Goal: Task Accomplishment & Management: Manage account settings

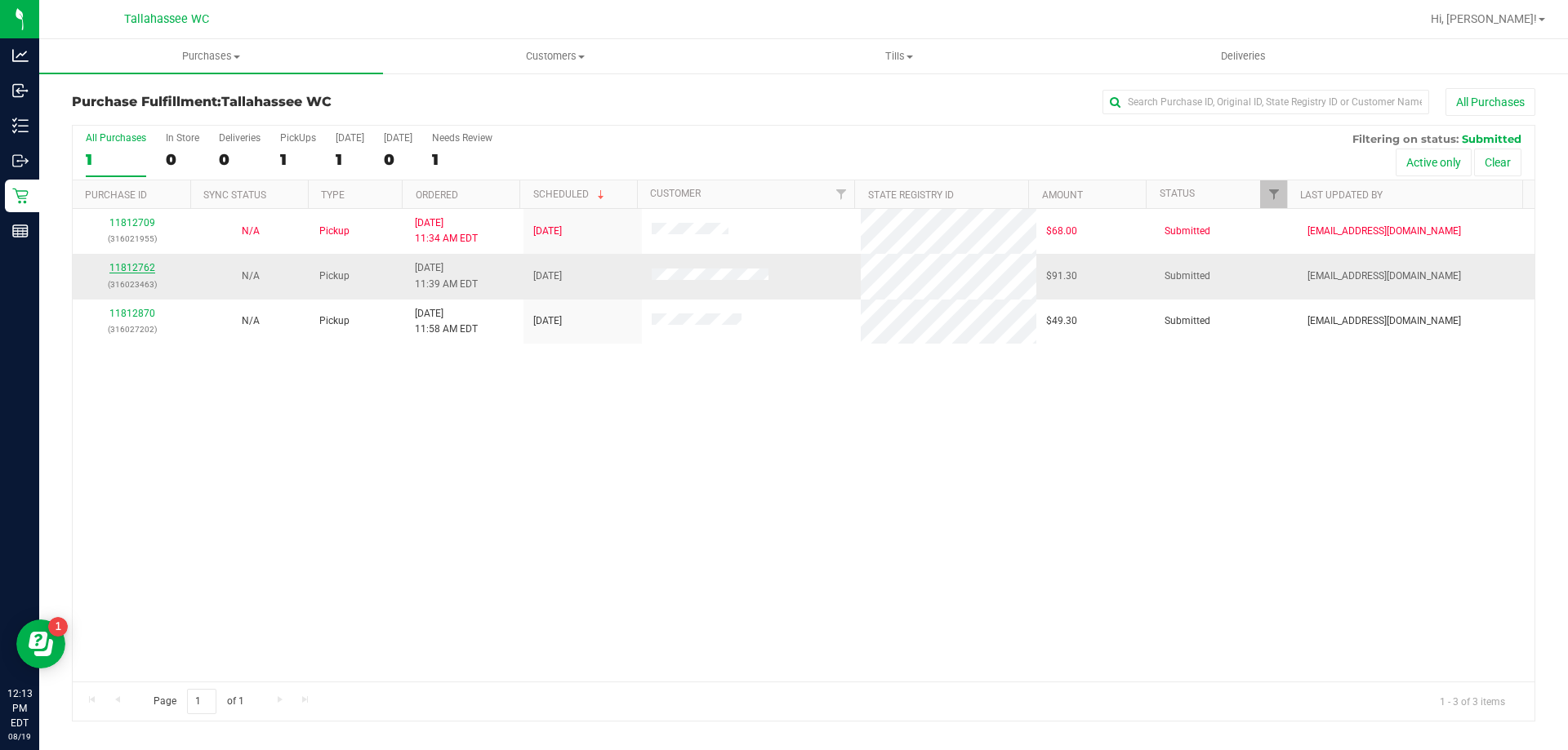
click at [139, 264] on link "11812762" at bounding box center [132, 267] width 46 height 11
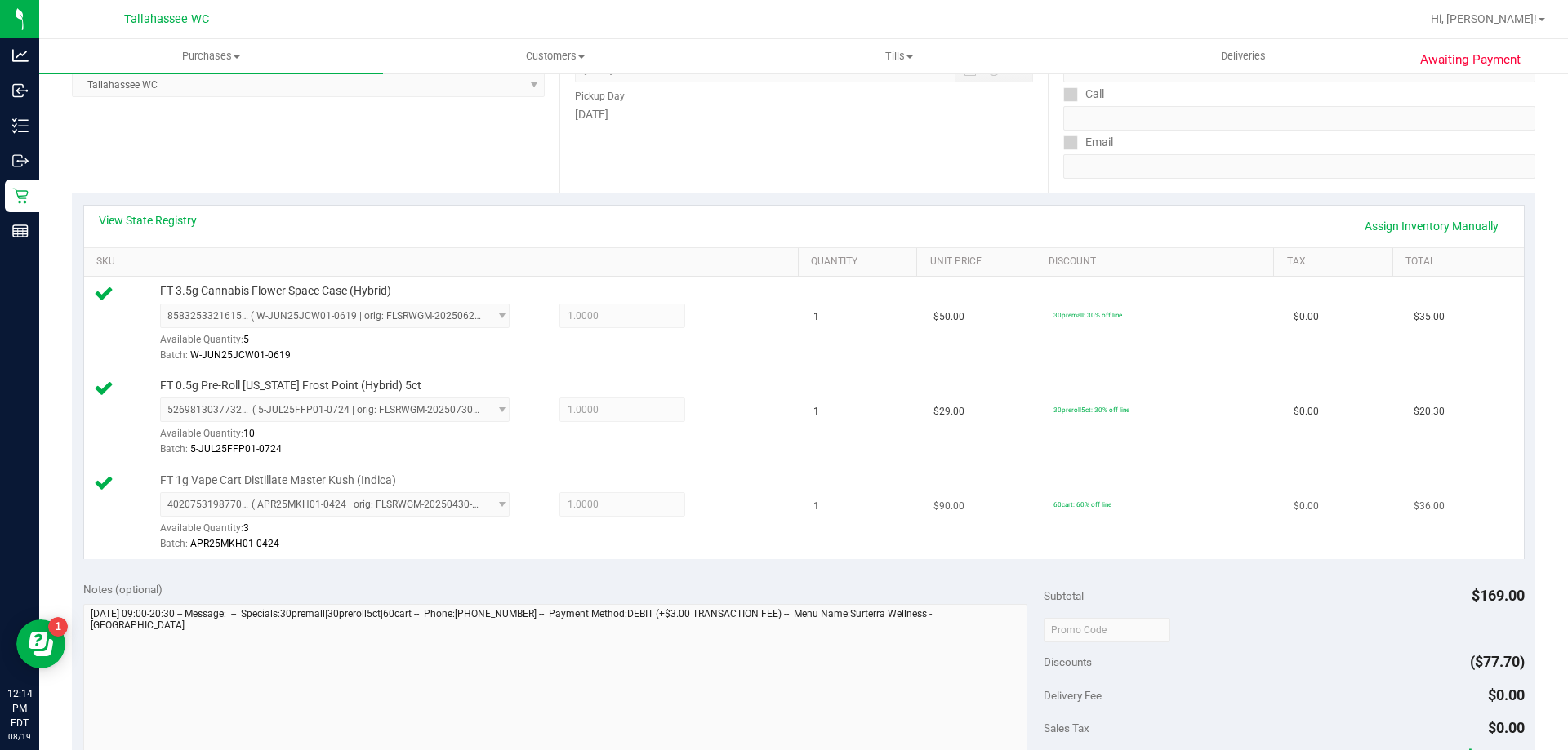
scroll to position [326, 0]
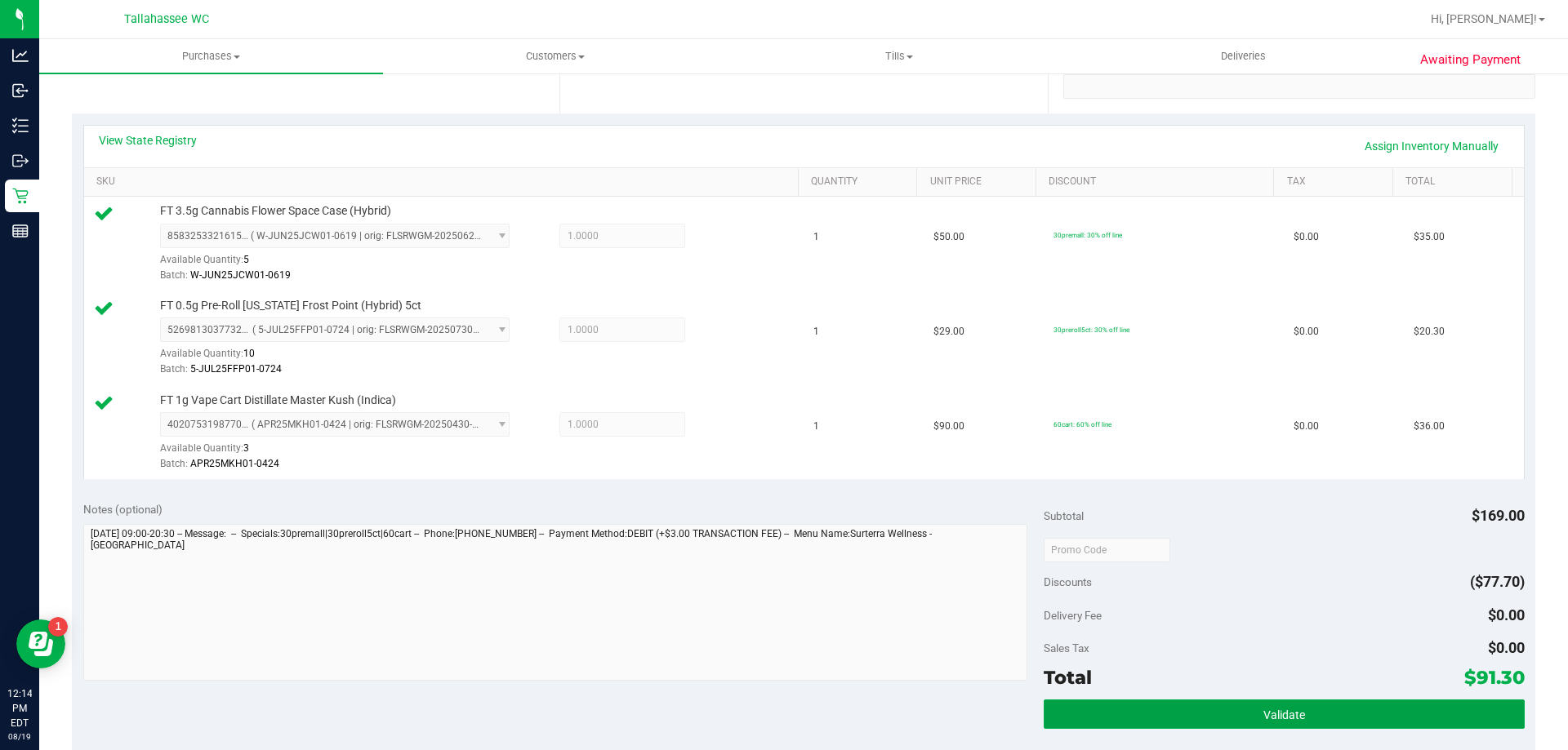
click at [1079, 698] on div "Subtotal $169.00 Discounts ($77.70) Delivery Fee $0.00 Sales Tax $0.00 Total $9…" at bounding box center [1283, 637] width 481 height 272
click at [1084, 721] on button "Validate" at bounding box center [1283, 714] width 481 height 30
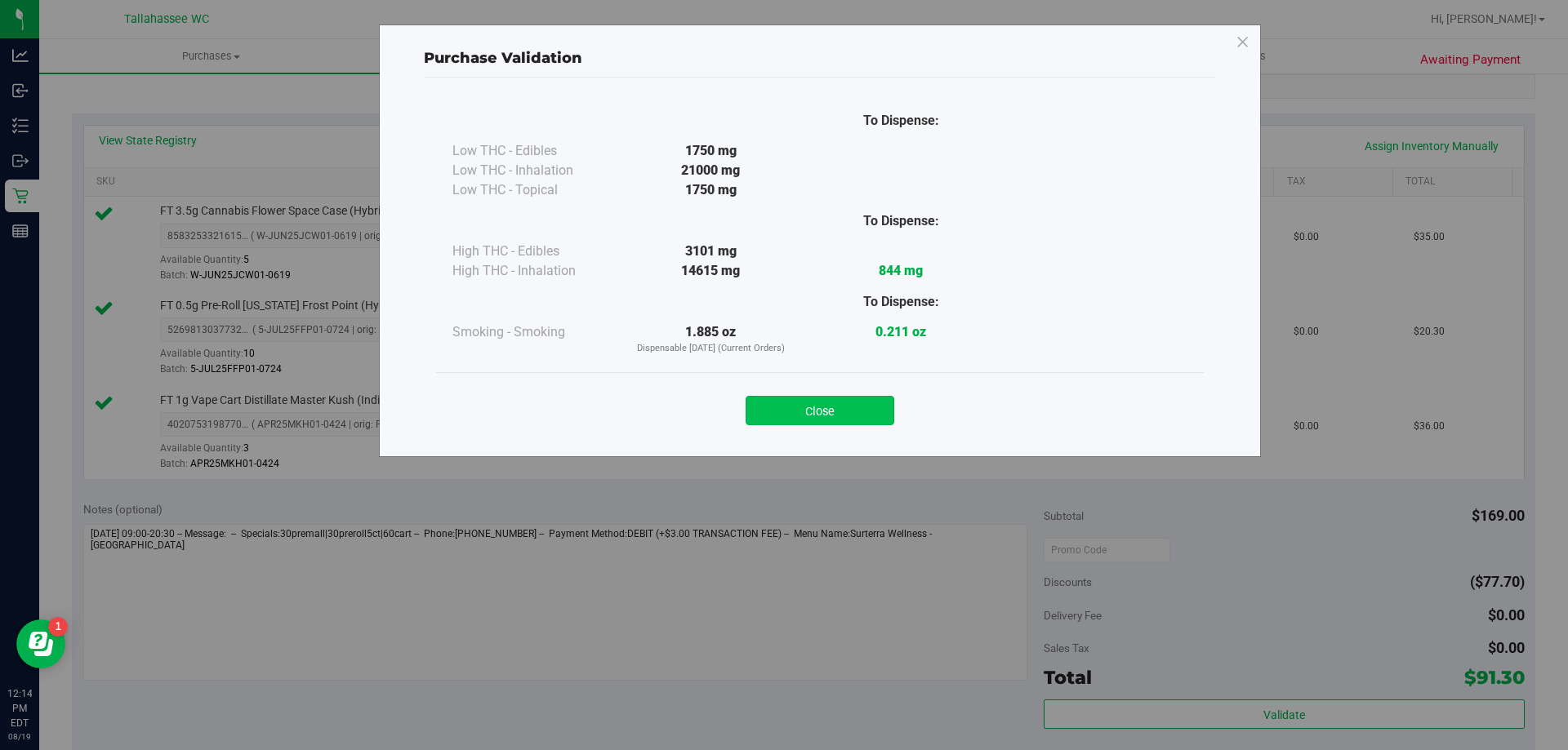
click at [810, 406] on button "Close" at bounding box center [819, 411] width 148 height 30
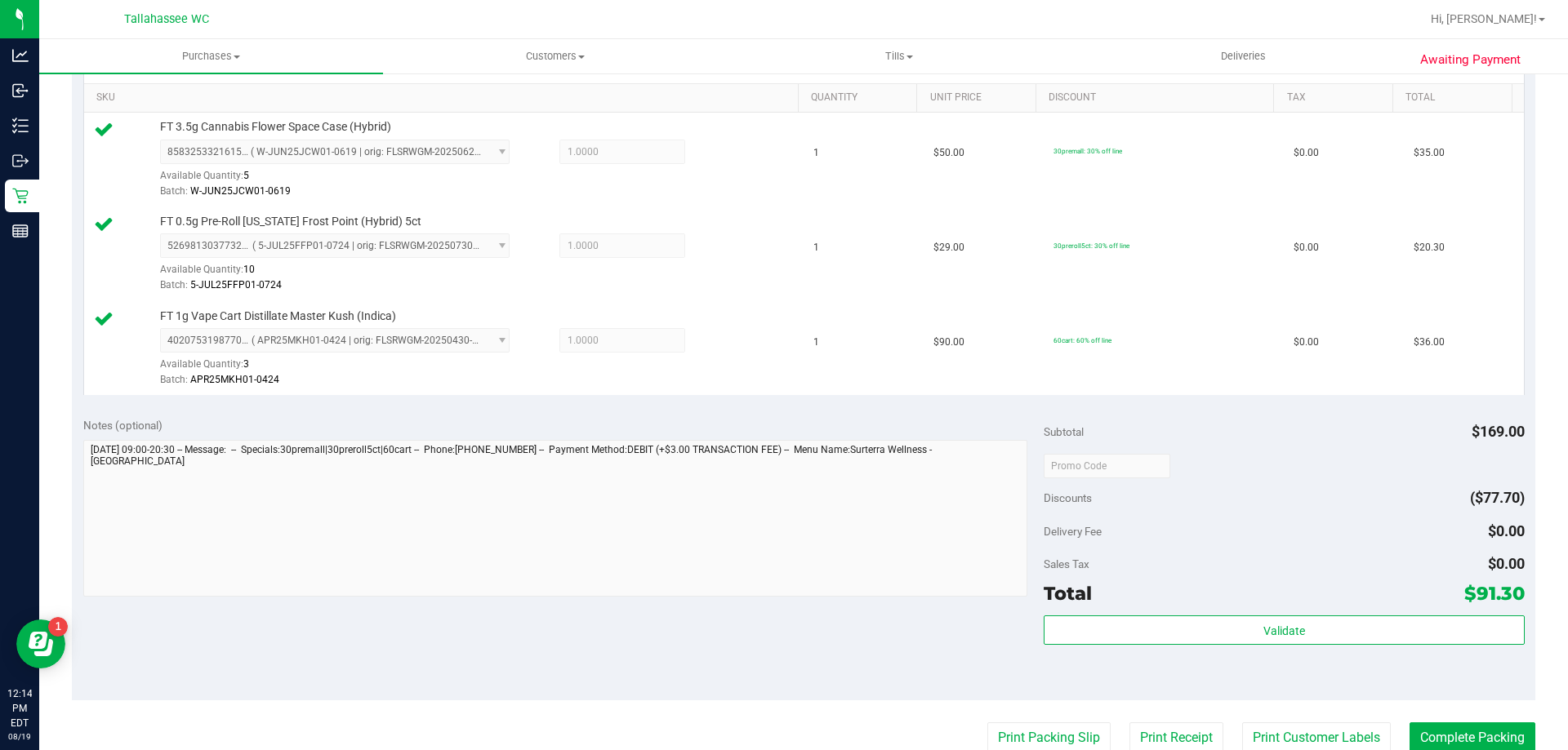
scroll to position [654, 0]
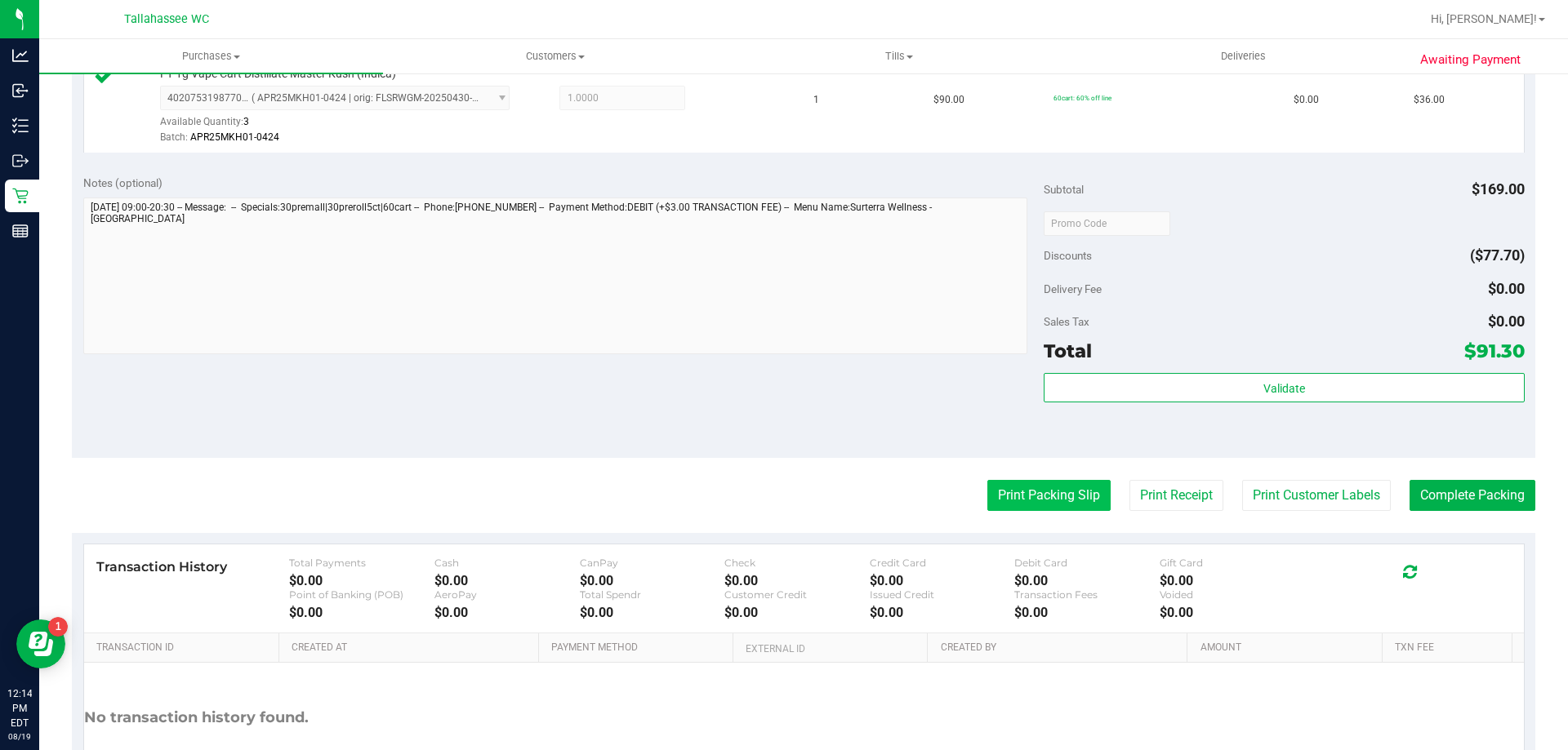
click at [987, 485] on button "Print Packing Slip" at bounding box center [1049, 495] width 123 height 31
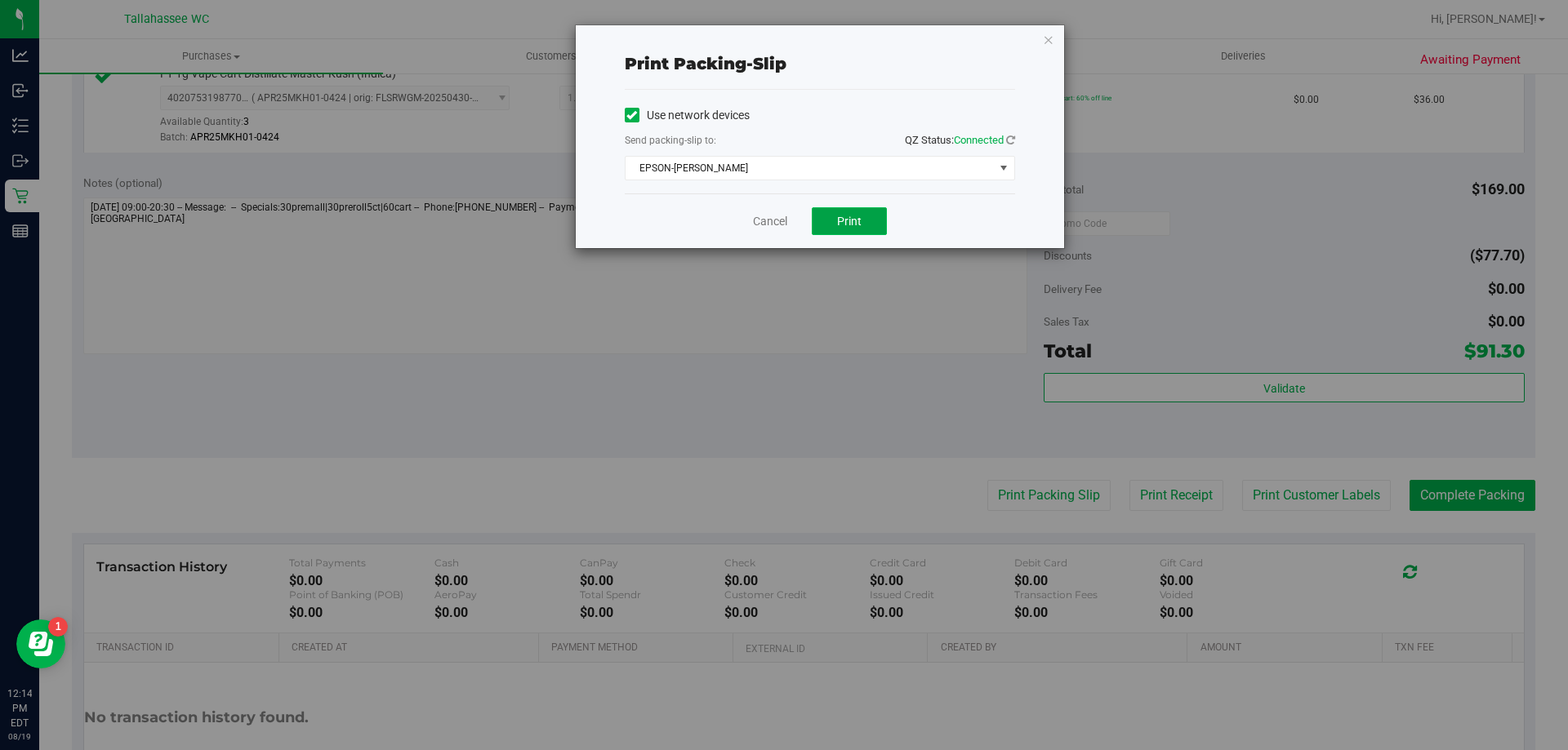
click at [848, 220] on span "Print" at bounding box center [849, 221] width 25 height 13
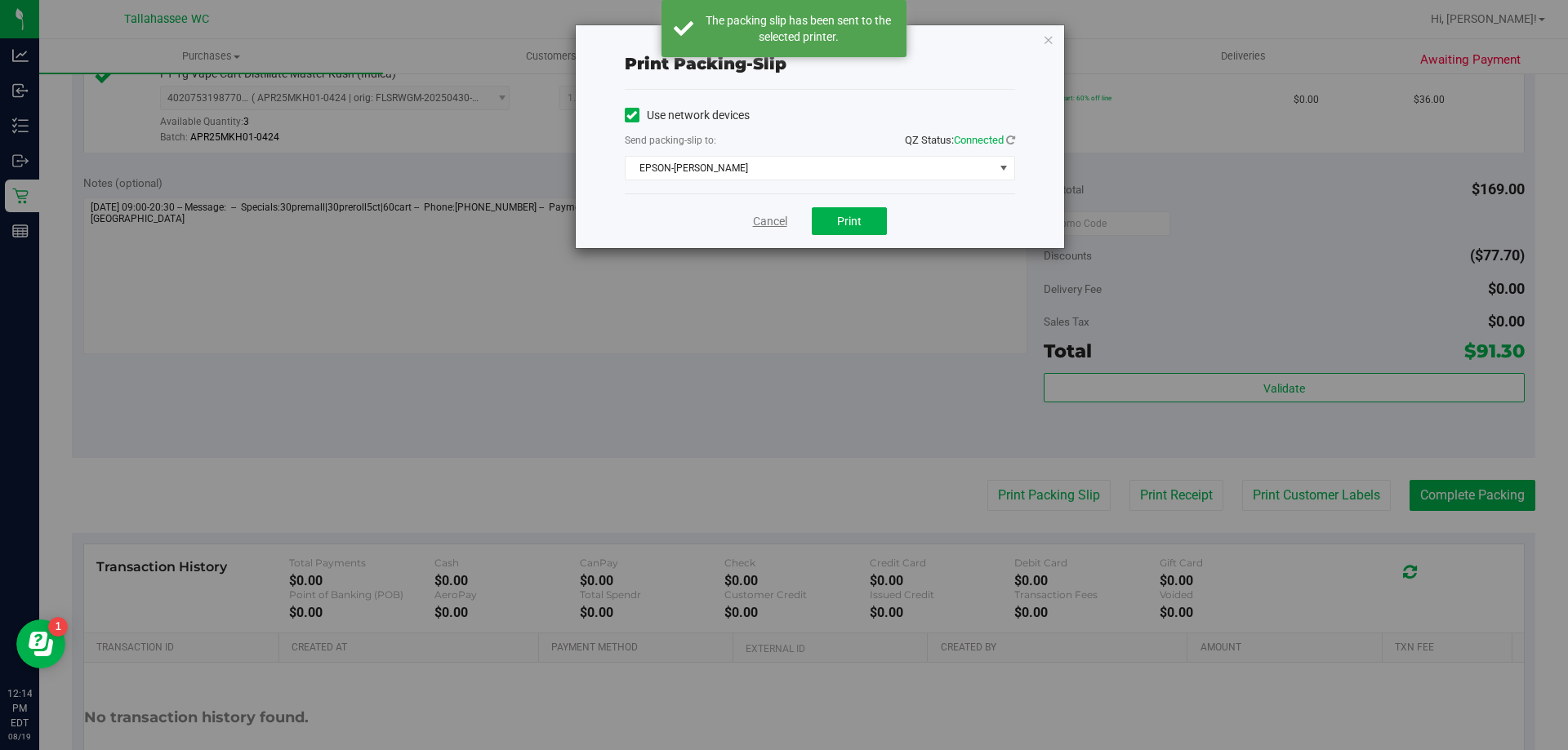
click at [766, 218] on link "Cancel" at bounding box center [770, 221] width 34 height 17
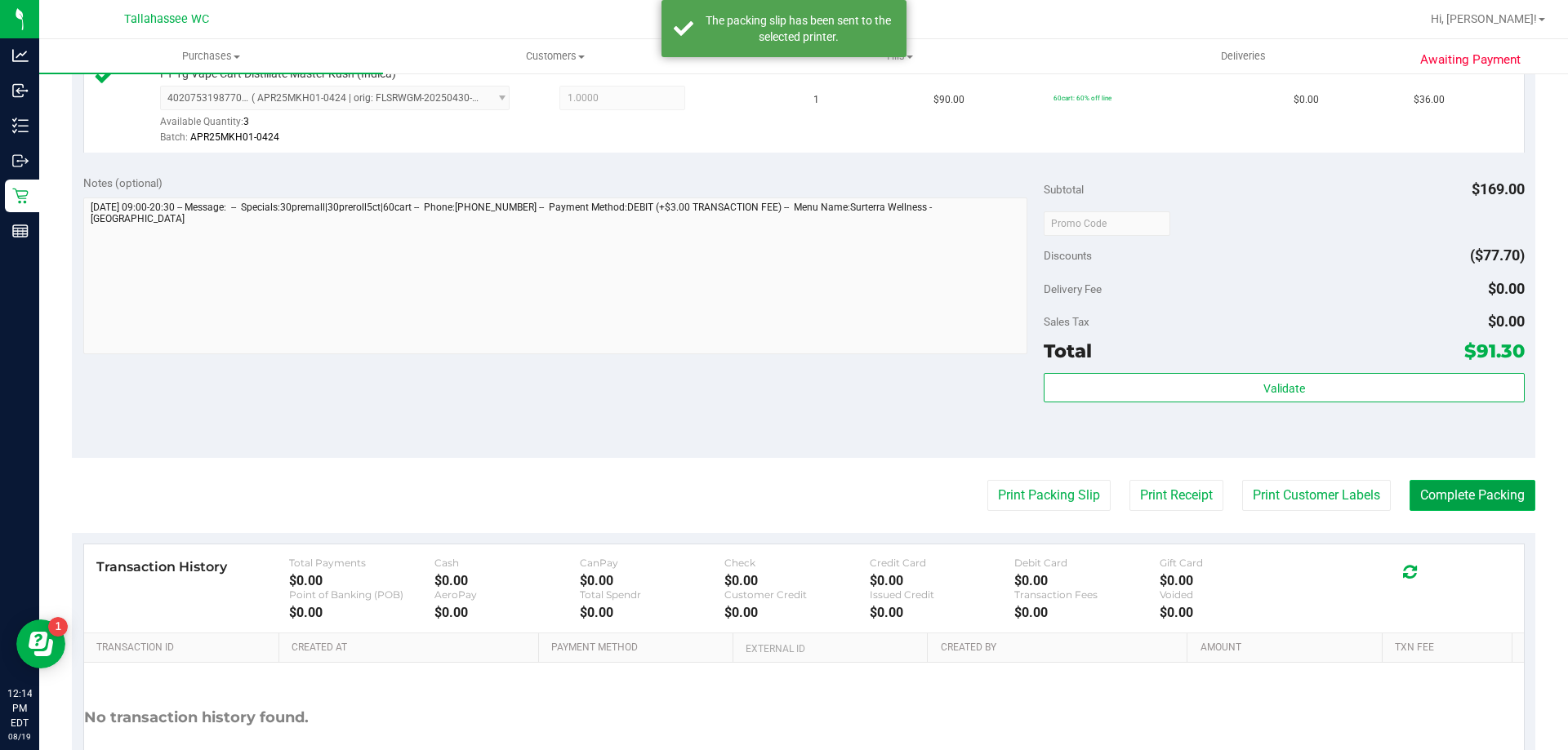
click at [1456, 488] on button "Complete Packing" at bounding box center [1472, 495] width 125 height 31
